Goal: Task Accomplishment & Management: Use online tool/utility

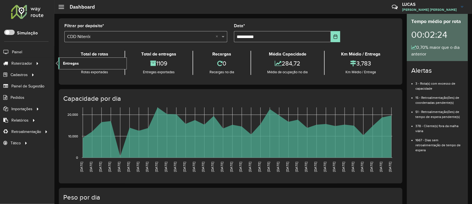
drag, startPoint x: 0, startPoint y: 0, endPoint x: 68, endPoint y: 61, distance: 91.4
click at [68, 61] on span "Entregas" at bounding box center [71, 64] width 16 height 6
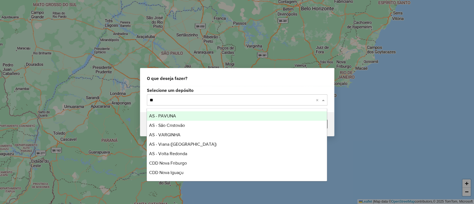
type input "***"
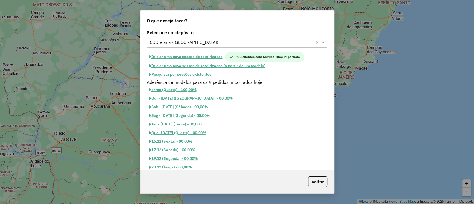
click at [172, 53] on button "Iniciar uma nova sessão de roteirização" at bounding box center [186, 56] width 78 height 9
select select "*"
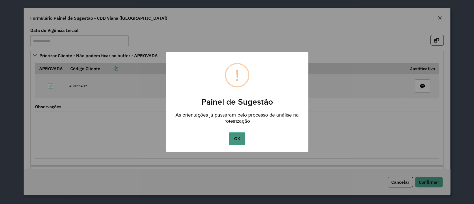
click at [234, 139] on button "OK" at bounding box center [237, 138] width 16 height 13
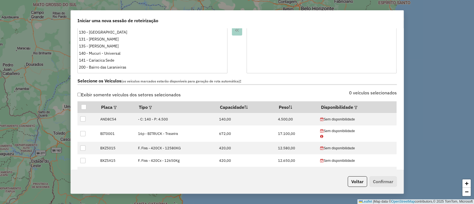
scroll to position [148, 0]
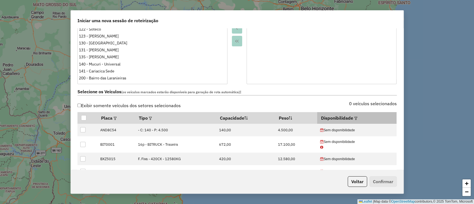
click at [354, 117] on em at bounding box center [355, 118] width 3 height 3
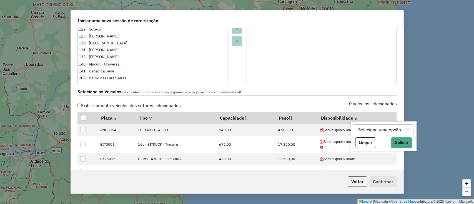
click at [379, 128] on div "Selecione uma opção" at bounding box center [379, 130] width 47 height 11
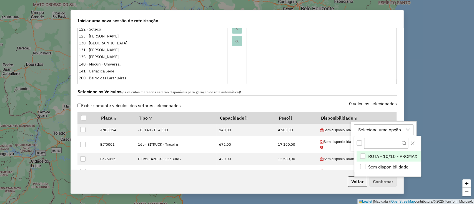
scroll to position [4, 25]
click at [375, 155] on span "ROTA - 10/10 - PROMAX" at bounding box center [392, 156] width 49 height 7
click at [413, 143] on icon "Close" at bounding box center [413, 144] width 4 height 4
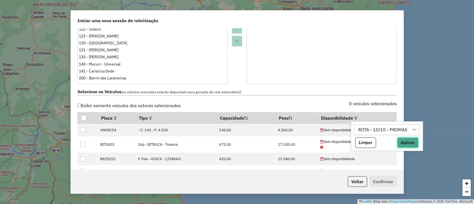
click at [403, 144] on button "Aplicar" at bounding box center [407, 142] width 21 height 11
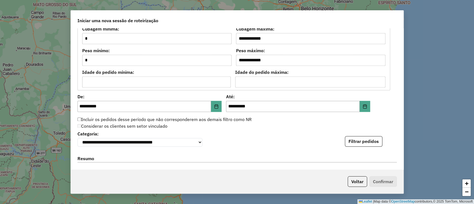
scroll to position [518, 0]
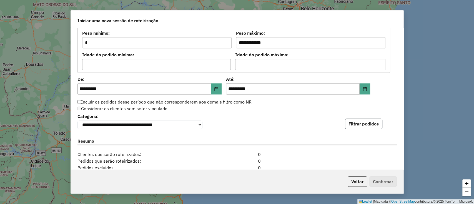
click at [361, 121] on button "Filtrar pedidos" at bounding box center [363, 124] width 37 height 11
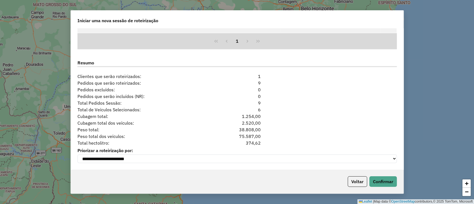
scroll to position [668, 0]
click at [385, 182] on button "Confirmar" at bounding box center [382, 181] width 27 height 11
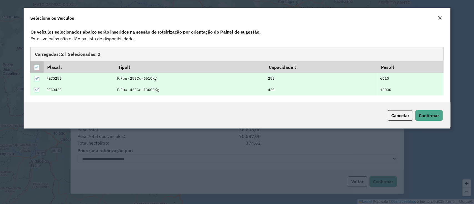
click at [36, 69] on icon at bounding box center [37, 68] width 4 height 4
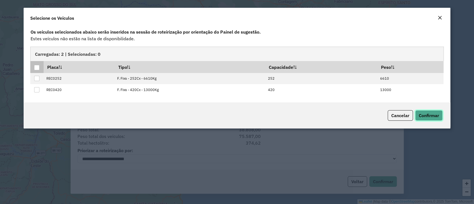
click at [424, 114] on span "Confirmar" at bounding box center [429, 116] width 20 height 6
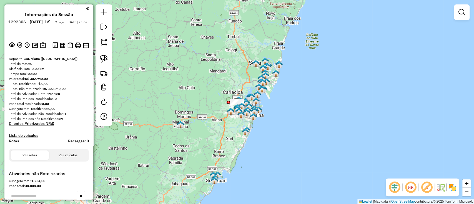
click at [391, 184] on em at bounding box center [394, 187] width 13 height 13
click at [426, 187] on em at bounding box center [426, 187] width 13 height 13
click at [453, 189] on img at bounding box center [452, 187] width 9 height 9
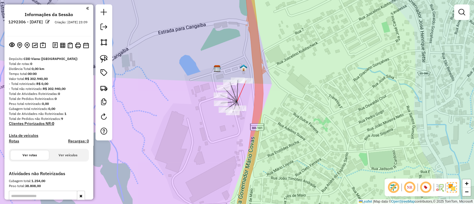
click at [244, 84] on div at bounding box center [246, 81] width 14 height 6
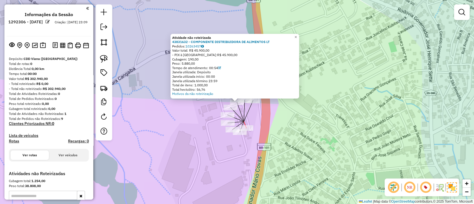
click at [247, 131] on div at bounding box center [246, 128] width 14 height 6
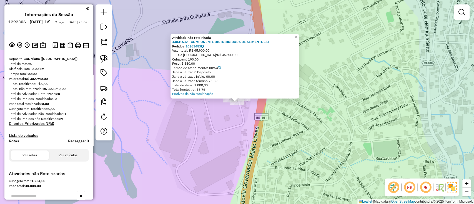
click at [246, 116] on div "Atividade não roteirizada 43831632 - COMPONENTE DISTRIBUIDORA DE ALIMENTOS LT P…" at bounding box center [237, 102] width 474 height 204
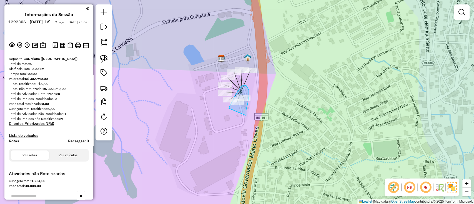
drag, startPoint x: 246, startPoint y: 115, endPoint x: 229, endPoint y: 108, distance: 18.7
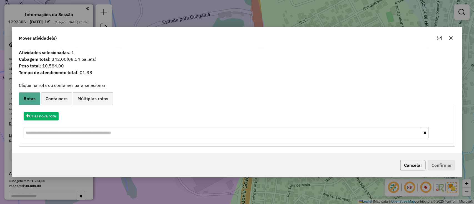
click at [412, 165] on button "Cancelar" at bounding box center [412, 165] width 25 height 11
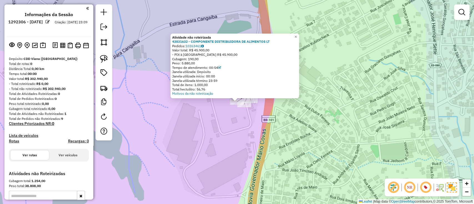
click at [233, 116] on div "Atividade não roteirizada 43831632 - COMPONENTE DISTRIBUIDORA DE ALIMENTOS LT P…" at bounding box center [237, 102] width 474 height 204
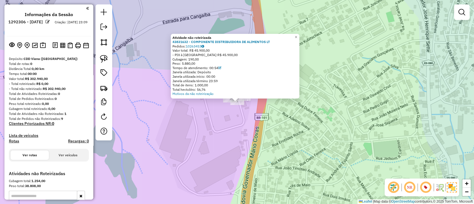
click at [233, 117] on div "Atividade não roteirizada 43831632 - COMPONENTE DISTRIBUIDORA DE ALIMENTOS LT P…" at bounding box center [237, 102] width 474 height 204
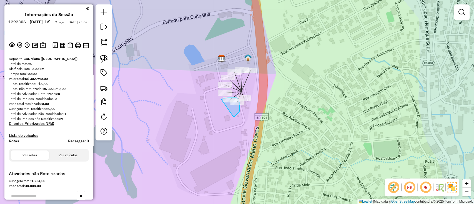
drag, startPoint x: 233, startPoint y: 117, endPoint x: 214, endPoint y: 101, distance: 25.1
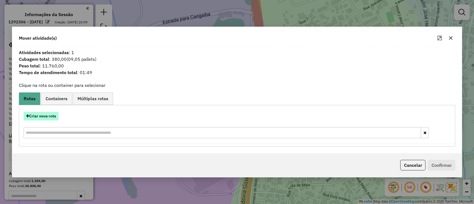
click at [44, 114] on button "Criar nova rota" at bounding box center [41, 116] width 35 height 9
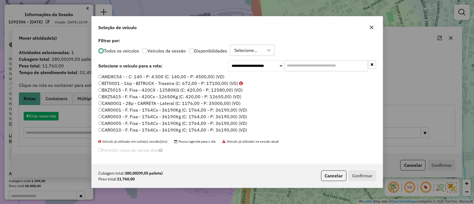
click at [310, 66] on input "text" at bounding box center [326, 65] width 83 height 11
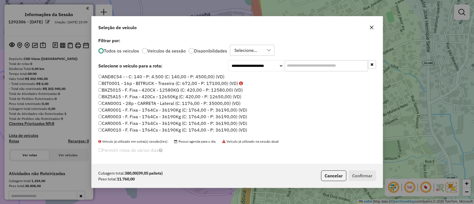
scroll to position [3, 2]
click at [299, 65] on input "text" at bounding box center [326, 65] width 83 height 11
paste input "*******"
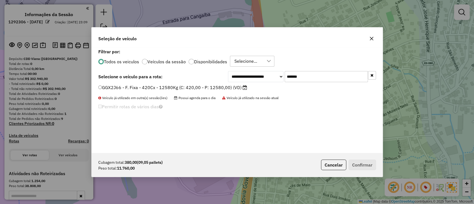
type input "*******"
click at [200, 84] on div "**********" at bounding box center [237, 100] width 291 height 106
click at [203, 86] on label "GGX2J66 - F. Fixa - 420Cx - 12580Kg (C: 420,00 - P: 12580,00) (VD)" at bounding box center [172, 87] width 149 height 7
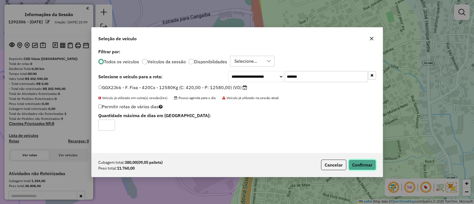
click at [361, 162] on button "Confirmar" at bounding box center [361, 165] width 27 height 11
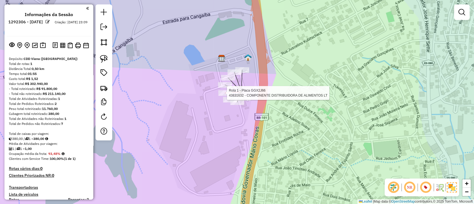
select select "**********"
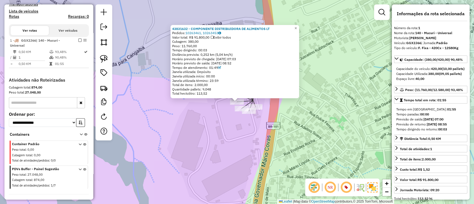
scroll to position [200, 0]
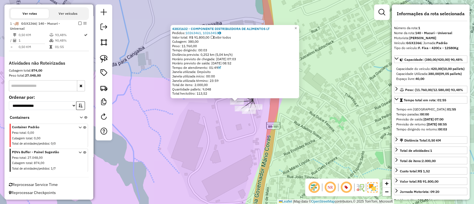
click at [232, 119] on div "43831632 - COMPONENTE DISTRIBUIDORA DE ALIMENTOS LT Pedidos: 10263461, 10263453…" at bounding box center [237, 102] width 474 height 204
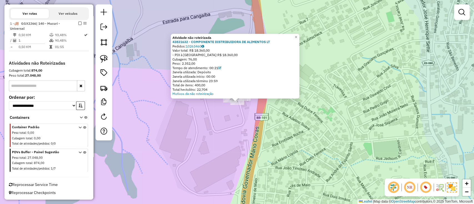
click at [243, 114] on div "Atividade não roteirizada 43831632 - COMPONENTE DISTRIBUIDORA DE ALIMENTOS LT P…" at bounding box center [237, 102] width 474 height 204
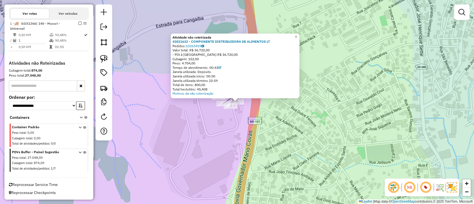
click at [239, 123] on div "Atividade não roteirizada 43831632 - COMPONENTE DISTRIBUIDORA DE ALIMENTOS LT P…" at bounding box center [237, 102] width 474 height 204
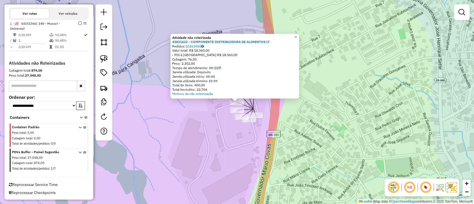
click at [214, 106] on div "Atividade não roteirizada 43831632 - COMPONENTE DISTRIBUIDORA DE ALIMENTOS LT P…" at bounding box center [237, 102] width 474 height 204
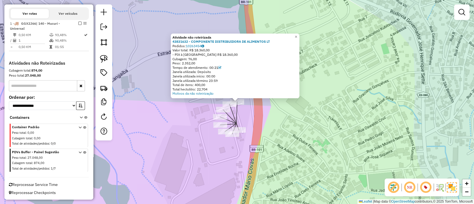
click at [386, 114] on div "Atividade não roteirizada 43831632 - COMPONENTE DISTRIBUIDORA DE ALIMENTOS LT P…" at bounding box center [237, 102] width 474 height 204
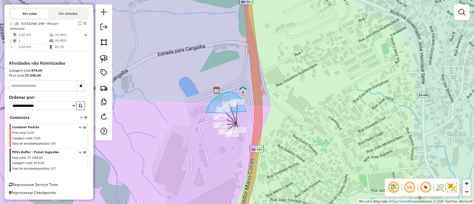
drag, startPoint x: 246, startPoint y: 111, endPoint x: 206, endPoint y: 113, distance: 40.3
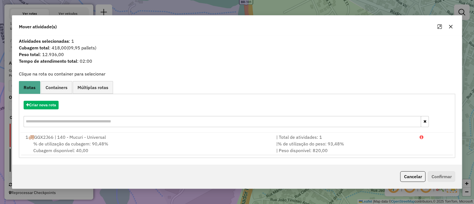
drag, startPoint x: 409, startPoint y: 180, endPoint x: 396, endPoint y: 166, distance: 18.9
click at [408, 180] on button "Cancelar" at bounding box center [412, 176] width 25 height 11
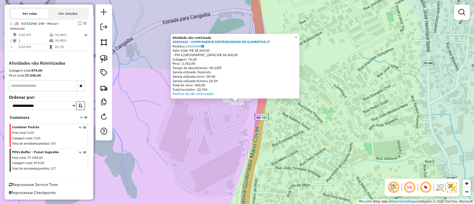
click at [246, 114] on div "Atividade não roteirizada 43831632 - COMPONENTE DISTRIBUIDORA DE ALIMENTOS LT P…" at bounding box center [237, 102] width 474 height 204
click at [251, 125] on div "Atividade não roteirizada 43831632 - COMPONENTE DISTRIBUIDORA DE ALIMENTOS LT P…" at bounding box center [237, 102] width 474 height 204
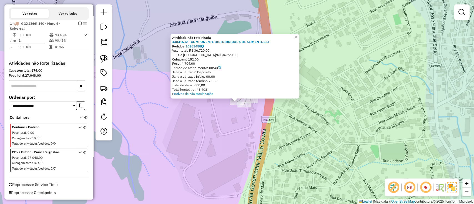
click at [242, 124] on div "Atividade não roteirizada 43831632 - COMPONENTE DISTRIBUIDORA DE ALIMENTOS LT P…" at bounding box center [237, 102] width 474 height 204
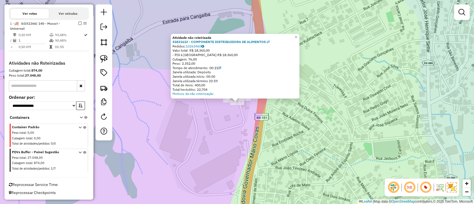
click at [248, 115] on div "Atividade não roteirizada 43831632 - COMPONENTE DISTRIBUIDORA DE ALIMENTOS LT P…" at bounding box center [237, 102] width 474 height 204
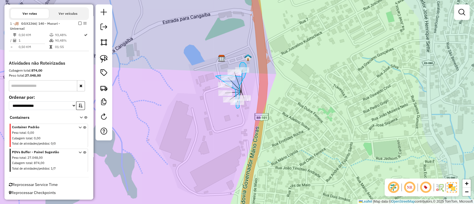
drag, startPoint x: 235, startPoint y: 90, endPoint x: 215, endPoint y: 76, distance: 24.2
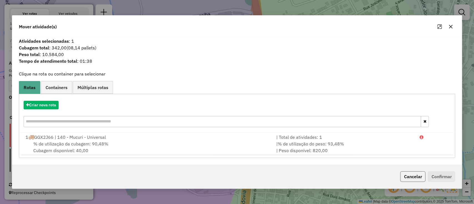
click at [412, 177] on button "Cancelar" at bounding box center [412, 176] width 25 height 11
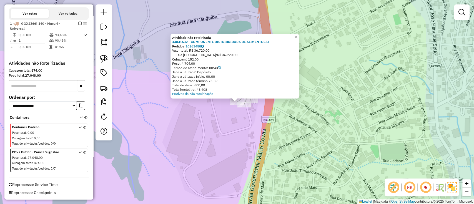
click at [230, 117] on div "Atividade não roteirizada 43831632 - COMPONENTE DISTRIBUIDORA DE ALIMENTOS LT P…" at bounding box center [237, 102] width 474 height 204
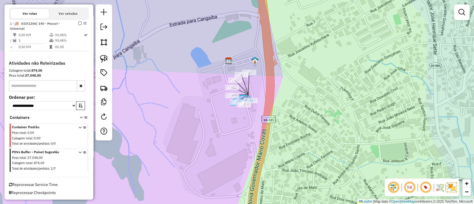
drag, startPoint x: 247, startPoint y: 95, endPoint x: 262, endPoint y: 99, distance: 15.6
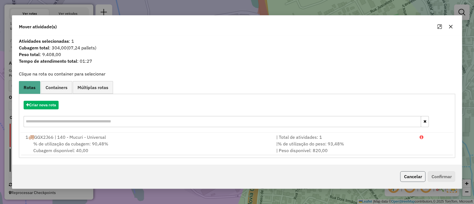
click at [411, 177] on button "Cancelar" at bounding box center [412, 176] width 25 height 11
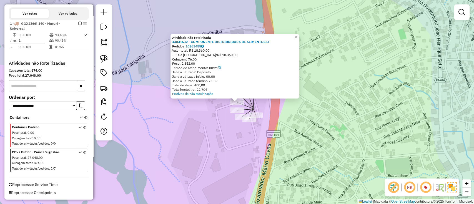
click at [278, 110] on div "Atividade não roteirizada 43831632 - COMPONENTE DISTRIBUIDORA DE ALIMENTOS LT P…" at bounding box center [237, 102] width 474 height 204
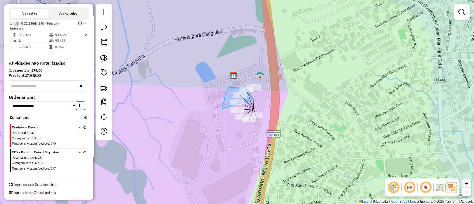
drag, startPoint x: 253, startPoint y: 99, endPoint x: 222, endPoint y: 109, distance: 32.6
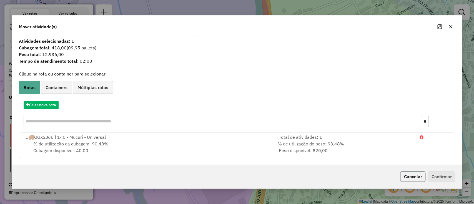
click at [411, 171] on button "Cancelar" at bounding box center [412, 176] width 25 height 11
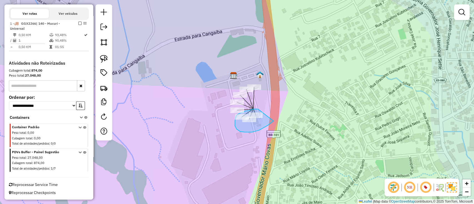
drag, startPoint x: 258, startPoint y: 109, endPoint x: 275, endPoint y: 119, distance: 19.3
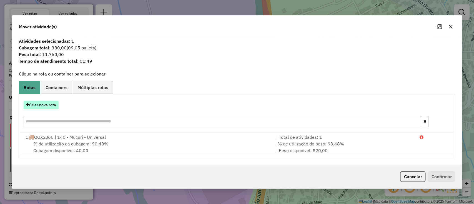
click at [44, 104] on button "Criar nova rota" at bounding box center [41, 105] width 35 height 9
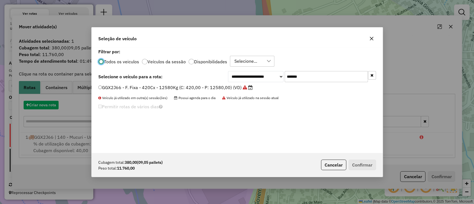
scroll to position [3, 2]
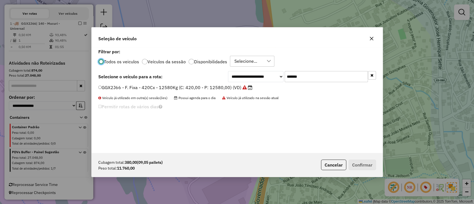
click at [311, 75] on input "*******" at bounding box center [326, 76] width 83 height 11
paste input "text"
type input "*******"
click at [234, 87] on label "RQQ0E50 - F. Fixa - 420Cx - 12500Kg (C: 420,00 - P: 12500,00) (VD)" at bounding box center [172, 87] width 149 height 7
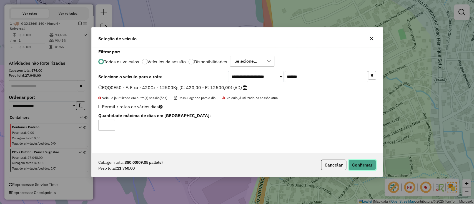
click at [363, 167] on button "Confirmar" at bounding box center [361, 165] width 27 height 11
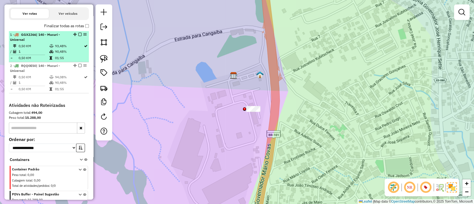
click at [79, 34] on em at bounding box center [79, 34] width 3 height 3
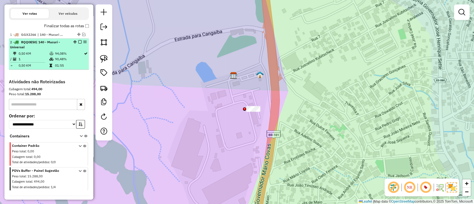
click at [79, 40] on em at bounding box center [79, 41] width 3 height 3
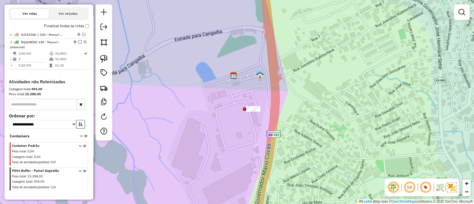
scroll to position [195, 0]
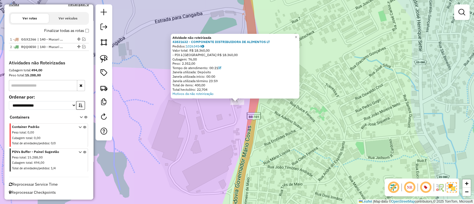
click at [245, 117] on div "Atividade não roteirizada 43831632 - COMPONENTE DISTRIBUIDORA DE ALIMENTOS LT P…" at bounding box center [237, 102] width 474 height 204
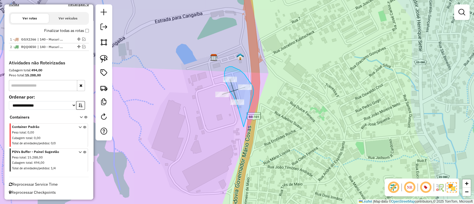
drag, startPoint x: 253, startPoint y: 95, endPoint x: 244, endPoint y: 127, distance: 33.8
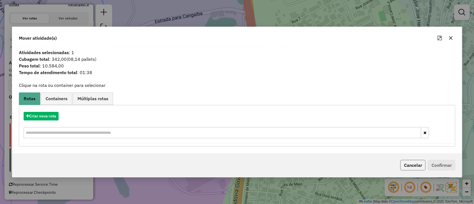
click at [405, 165] on button "Cancelar" at bounding box center [412, 165] width 25 height 11
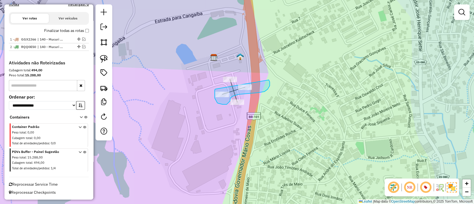
drag, startPoint x: 215, startPoint y: 92, endPoint x: 219, endPoint y: 57, distance: 36.1
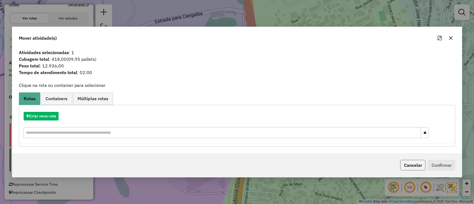
click at [416, 164] on button "Cancelar" at bounding box center [412, 165] width 25 height 11
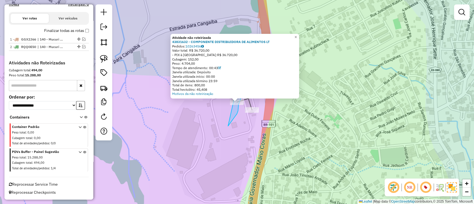
drag, startPoint x: 228, startPoint y: 126, endPoint x: 239, endPoint y: 77, distance: 50.7
click at [239, 77] on div "Atividade não roteirizada 43831632 - COMPONENTE DISTRIBUIDORA DE ALIMENTOS LT P…" at bounding box center [237, 102] width 474 height 204
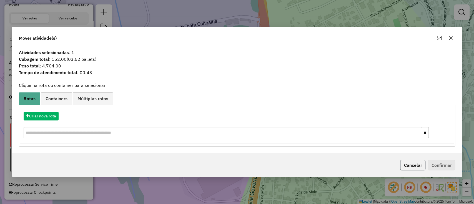
click at [413, 169] on button "Cancelar" at bounding box center [412, 165] width 25 height 11
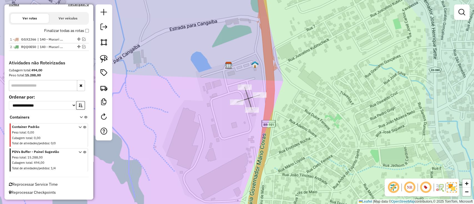
click at [239, 124] on div "Janela de atendimento Grade de atendimento Capacidade Transportadoras Veículos …" at bounding box center [237, 102] width 474 height 204
drag, startPoint x: 231, startPoint y: 122, endPoint x: 201, endPoint y: 68, distance: 62.3
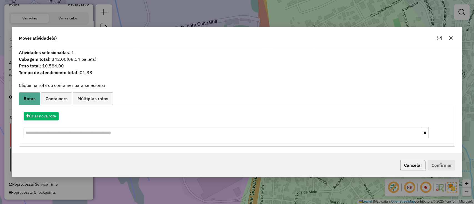
click at [414, 163] on button "Cancelar" at bounding box center [412, 165] width 25 height 11
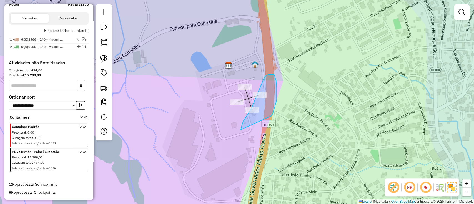
drag, startPoint x: 277, startPoint y: 88, endPoint x: 241, endPoint y: 130, distance: 55.4
click at [241, 130] on div "Janela de atendimento Grade de atendimento Capacidade Transportadoras Veículos …" at bounding box center [237, 102] width 474 height 204
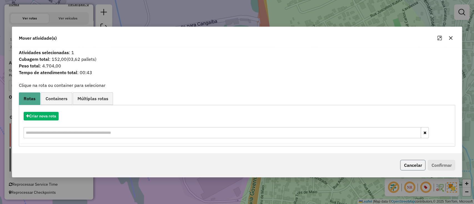
click at [416, 169] on button "Cancelar" at bounding box center [412, 165] width 25 height 11
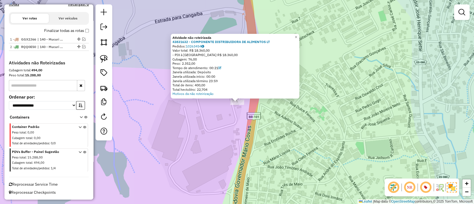
click at [245, 123] on div "Atividade não roteirizada 43831632 - COMPONENTE DISTRIBUIDORA DE ALIMENTOS LT P…" at bounding box center [237, 102] width 474 height 204
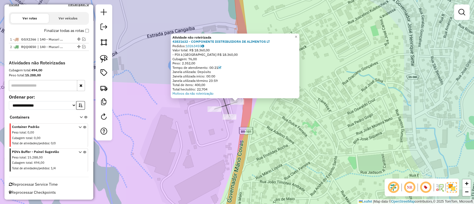
click at [253, 110] on div "Atividade não roteirizada 43831632 - COMPONENTE DISTRIBUIDORA DE ALIMENTOS LT P…" at bounding box center [237, 102] width 474 height 204
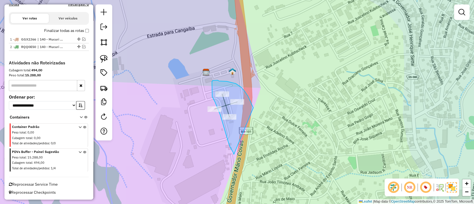
drag, startPoint x: 253, startPoint y: 108, endPoint x: 234, endPoint y: 154, distance: 50.5
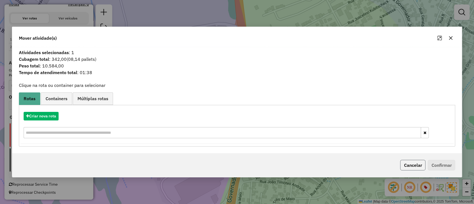
click at [406, 168] on button "Cancelar" at bounding box center [412, 165] width 25 height 11
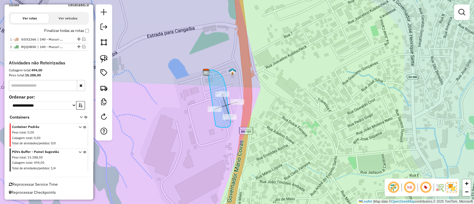
drag, startPoint x: 215, startPoint y: 125, endPoint x: 184, endPoint y: 101, distance: 39.8
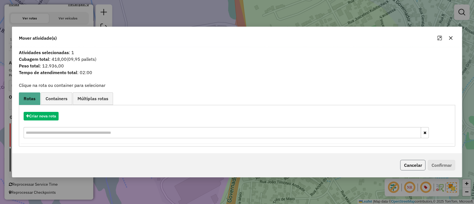
click at [414, 165] on button "Cancelar" at bounding box center [412, 165] width 25 height 11
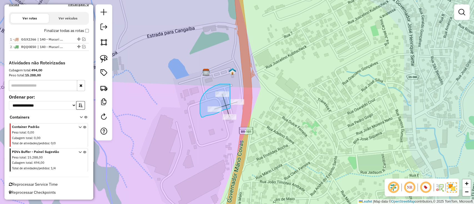
drag, startPoint x: 230, startPoint y: 84, endPoint x: 267, endPoint y: 90, distance: 37.4
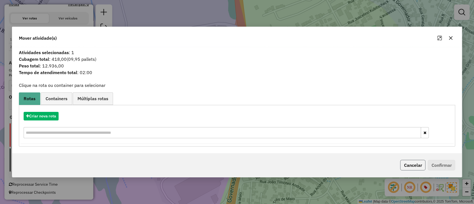
click at [405, 163] on button "Cancelar" at bounding box center [412, 165] width 25 height 11
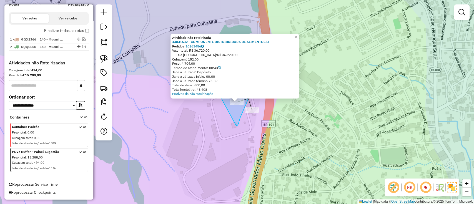
drag, startPoint x: 236, startPoint y: 125, endPoint x: 206, endPoint y: 75, distance: 59.1
click at [206, 75] on div "Atividade não roteirizada 43831632 - COMPONENTE DISTRIBUIDORA DE ALIMENTOS LT P…" at bounding box center [237, 102] width 474 height 204
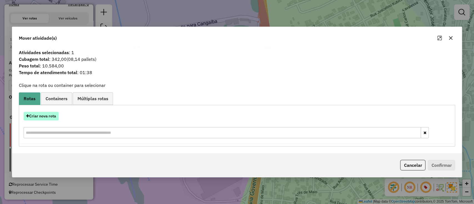
click at [52, 114] on button "Criar nova rota" at bounding box center [41, 116] width 35 height 9
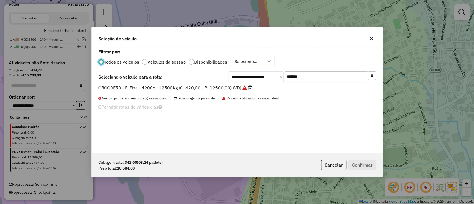
scroll to position [3, 2]
click at [300, 75] on input "*******" at bounding box center [326, 76] width 83 height 11
paste input "text"
type input "*******"
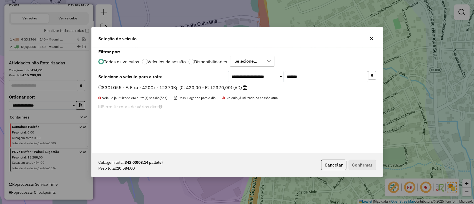
click at [216, 86] on label "SGC1G55 - F. Fixa - 420Cx - 12370Kg (C: 420,00 - P: 12370,00) (VD)" at bounding box center [172, 87] width 149 height 7
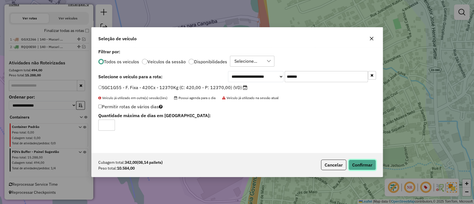
click at [356, 161] on button "Confirmar" at bounding box center [361, 165] width 27 height 11
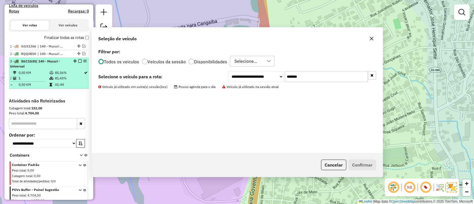
scroll to position [207, 0]
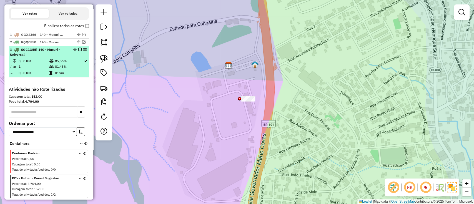
drag, startPoint x: 79, startPoint y: 48, endPoint x: 84, endPoint y: 49, distance: 5.1
click at [79, 48] on em at bounding box center [79, 49] width 3 height 3
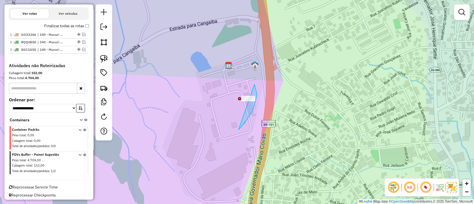
drag, startPoint x: 252, startPoint y: 111, endPoint x: 214, endPoint y: 76, distance: 52.1
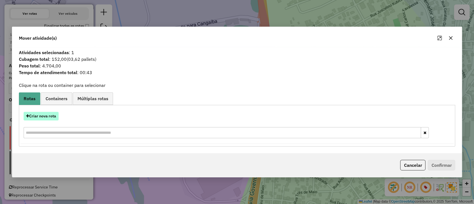
click at [41, 113] on button "Criar nova rota" at bounding box center [41, 116] width 35 height 9
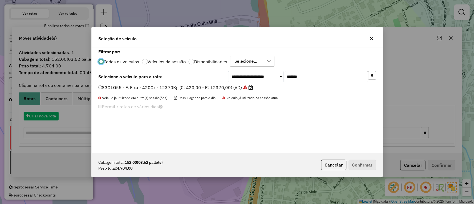
scroll to position [3, 2]
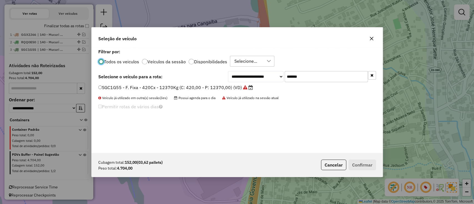
click at [321, 81] on input "*******" at bounding box center [326, 76] width 83 height 11
paste input "text"
type input "*******"
click at [206, 86] on label "FQO2169 - F. Fixa - 420CX - 12637KG (C: 420,00 - P: 12637,00) (VD)" at bounding box center [173, 87] width 150 height 7
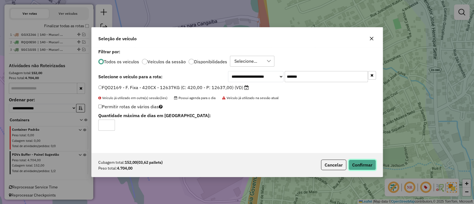
click at [368, 167] on button "Confirmar" at bounding box center [361, 165] width 27 height 11
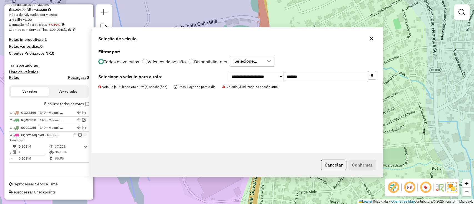
scroll to position [129, 0]
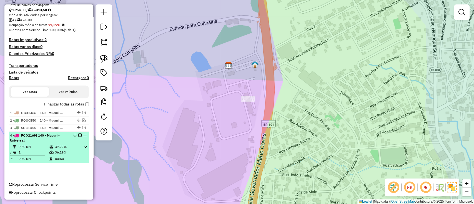
click at [78, 134] on em at bounding box center [79, 135] width 3 height 3
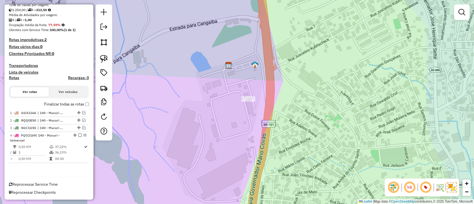
scroll to position [105, 0]
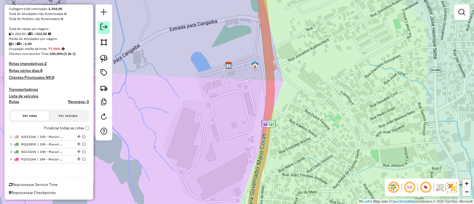
click at [101, 27] on em at bounding box center [104, 27] width 7 height 7
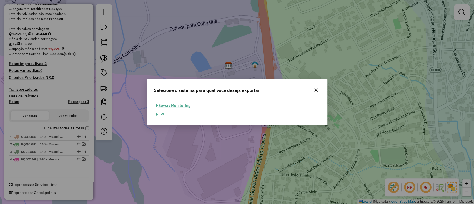
click at [161, 114] on button "ERP" at bounding box center [161, 114] width 14 height 9
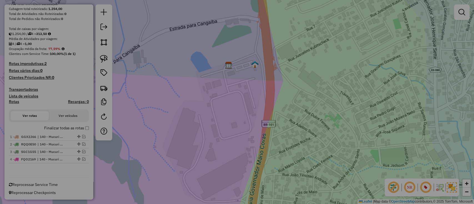
select select "*********"
select select "**"
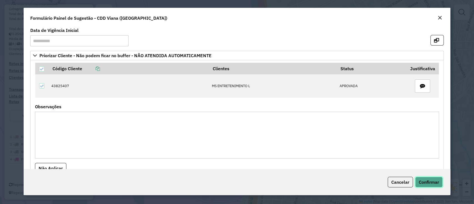
click at [437, 184] on span "Confirmar" at bounding box center [429, 182] width 20 height 6
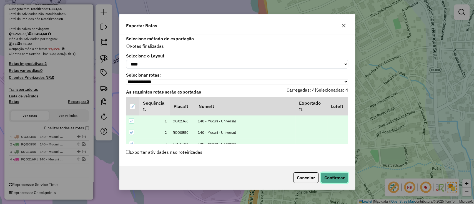
click at [332, 180] on button "Confirmar" at bounding box center [334, 177] width 27 height 11
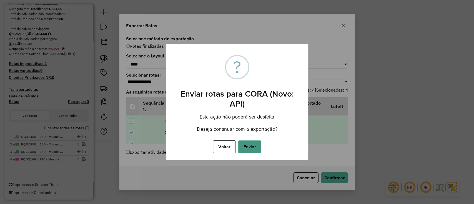
click at [257, 148] on button "Enviar" at bounding box center [249, 146] width 23 height 13
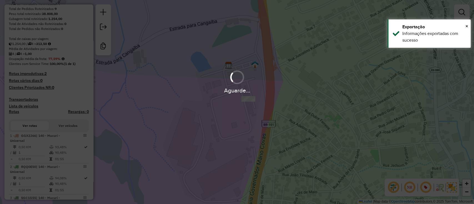
scroll to position [176, 0]
